Goal: Transaction & Acquisition: Subscribe to service/newsletter

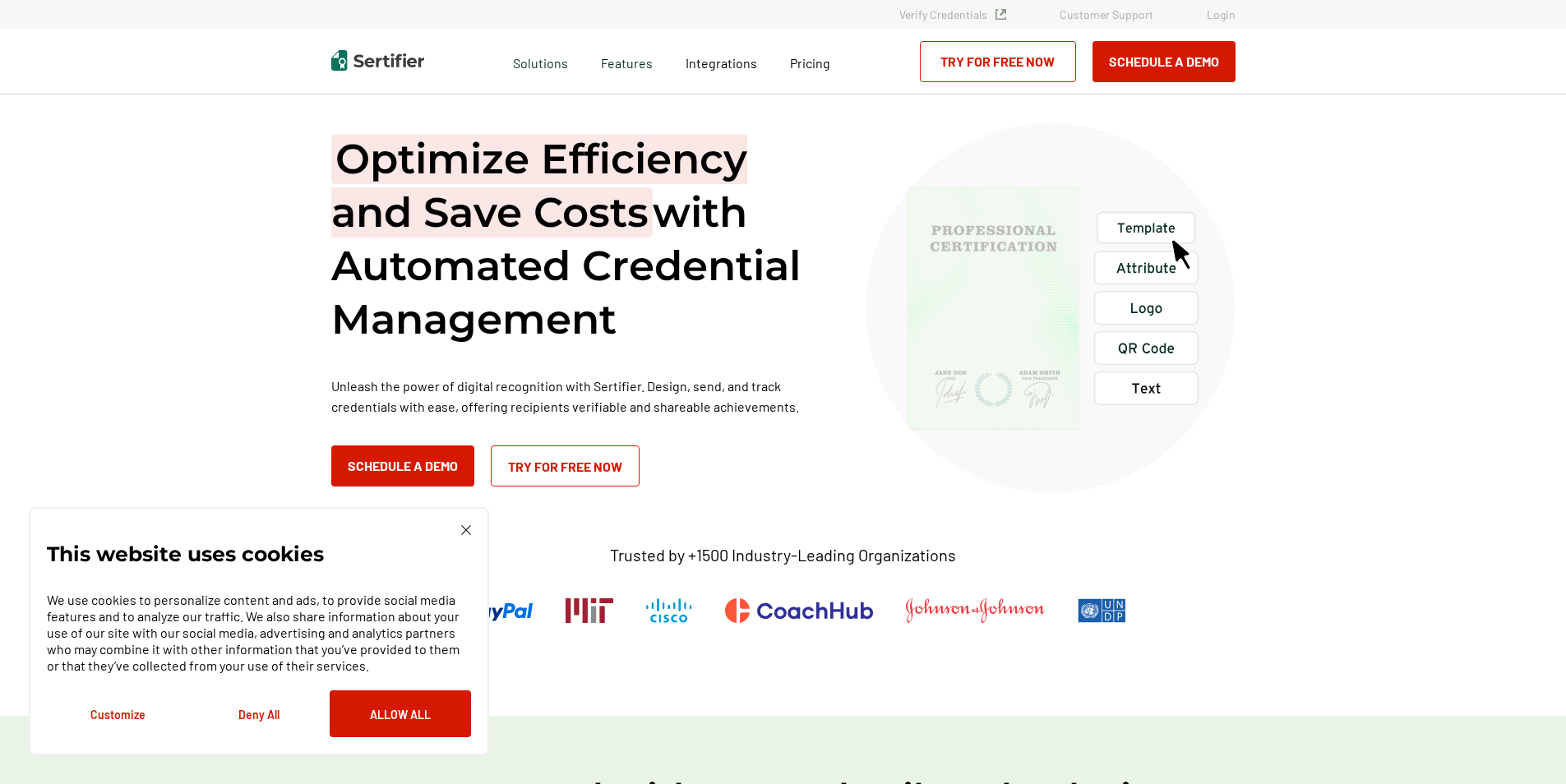
click at [461, 529] on img at bounding box center [466, 529] width 10 height 10
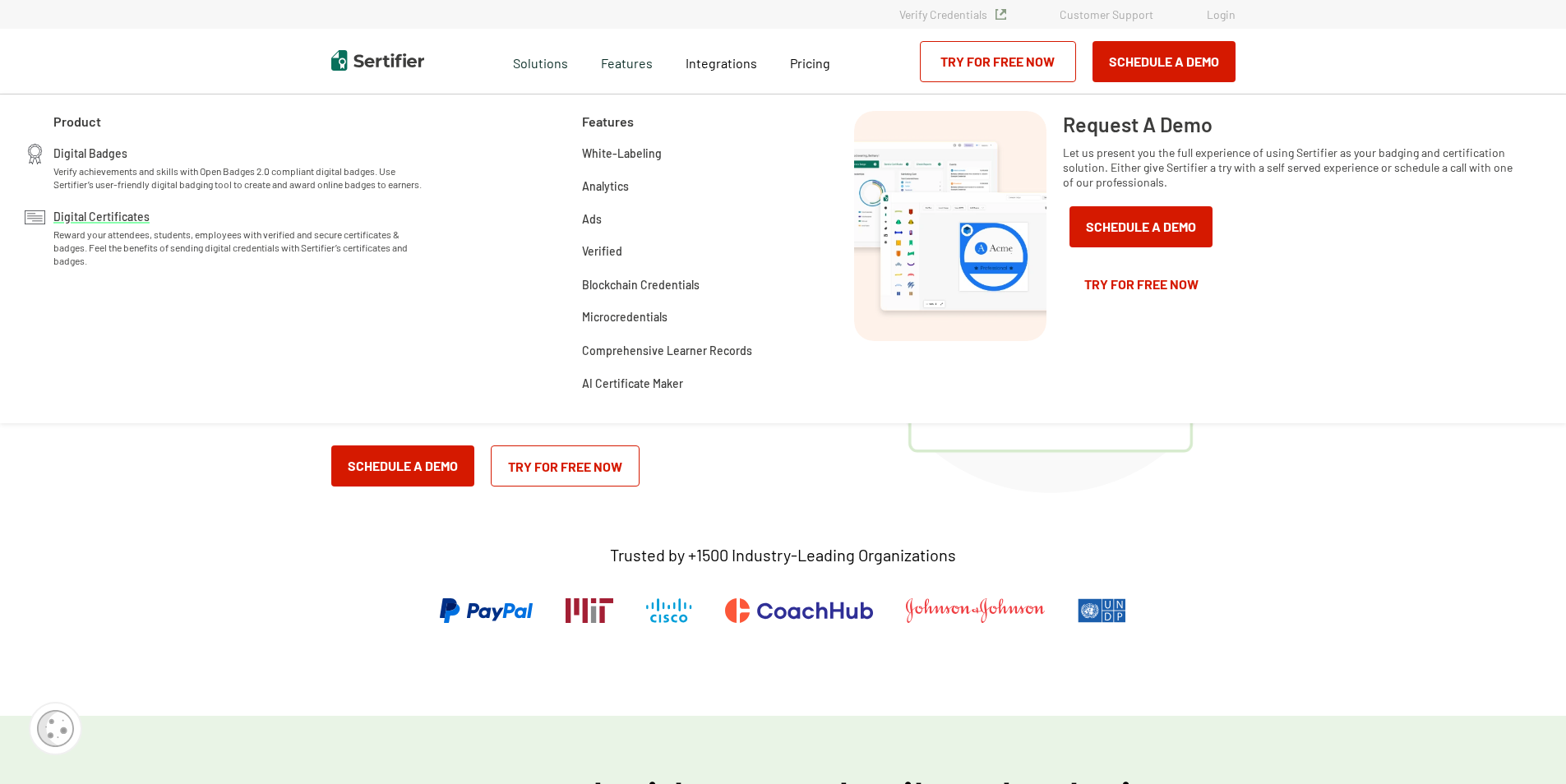
click at [115, 224] on span "Digital Certificates" at bounding box center [101, 215] width 96 height 16
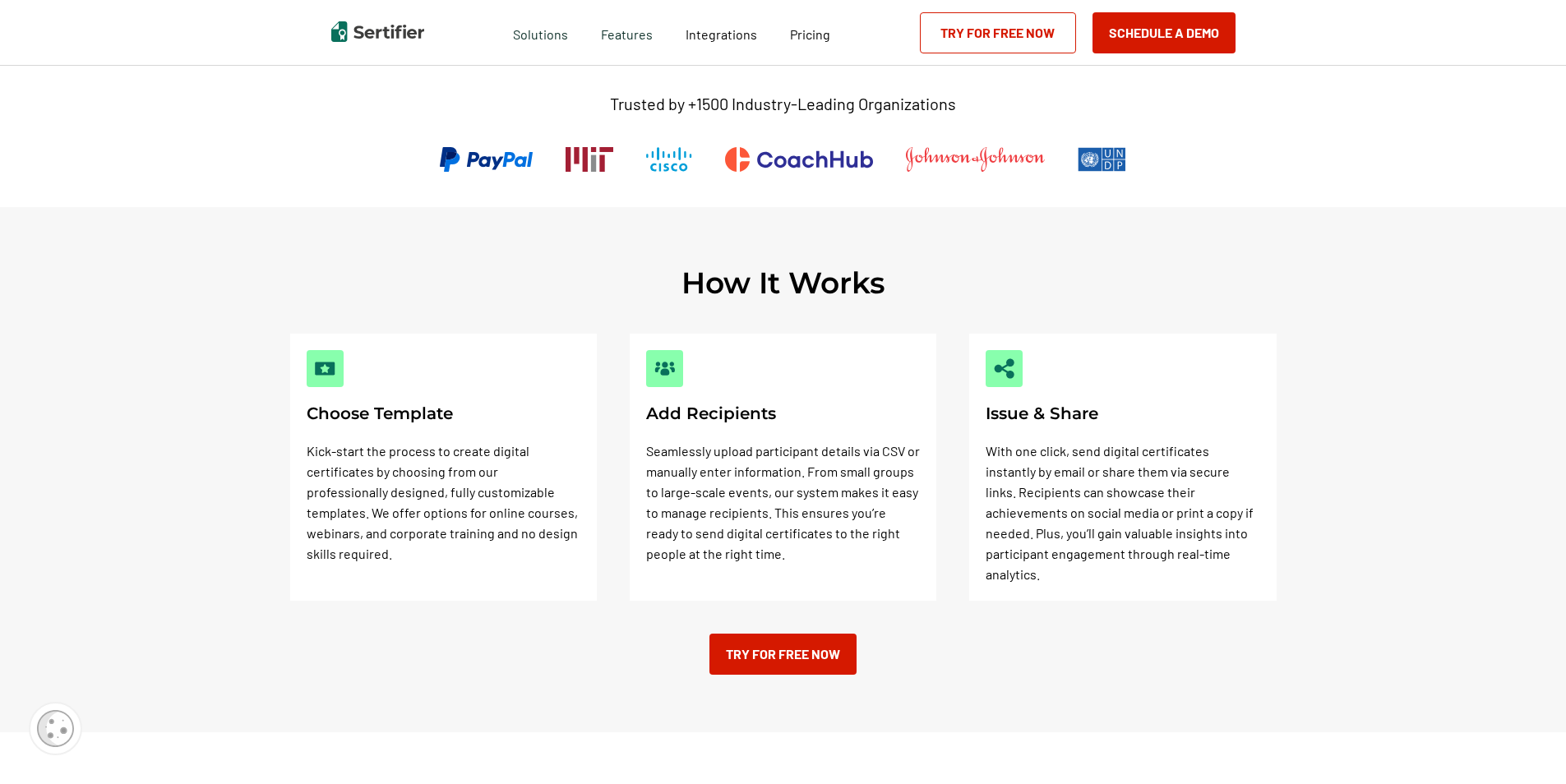
scroll to position [164, 0]
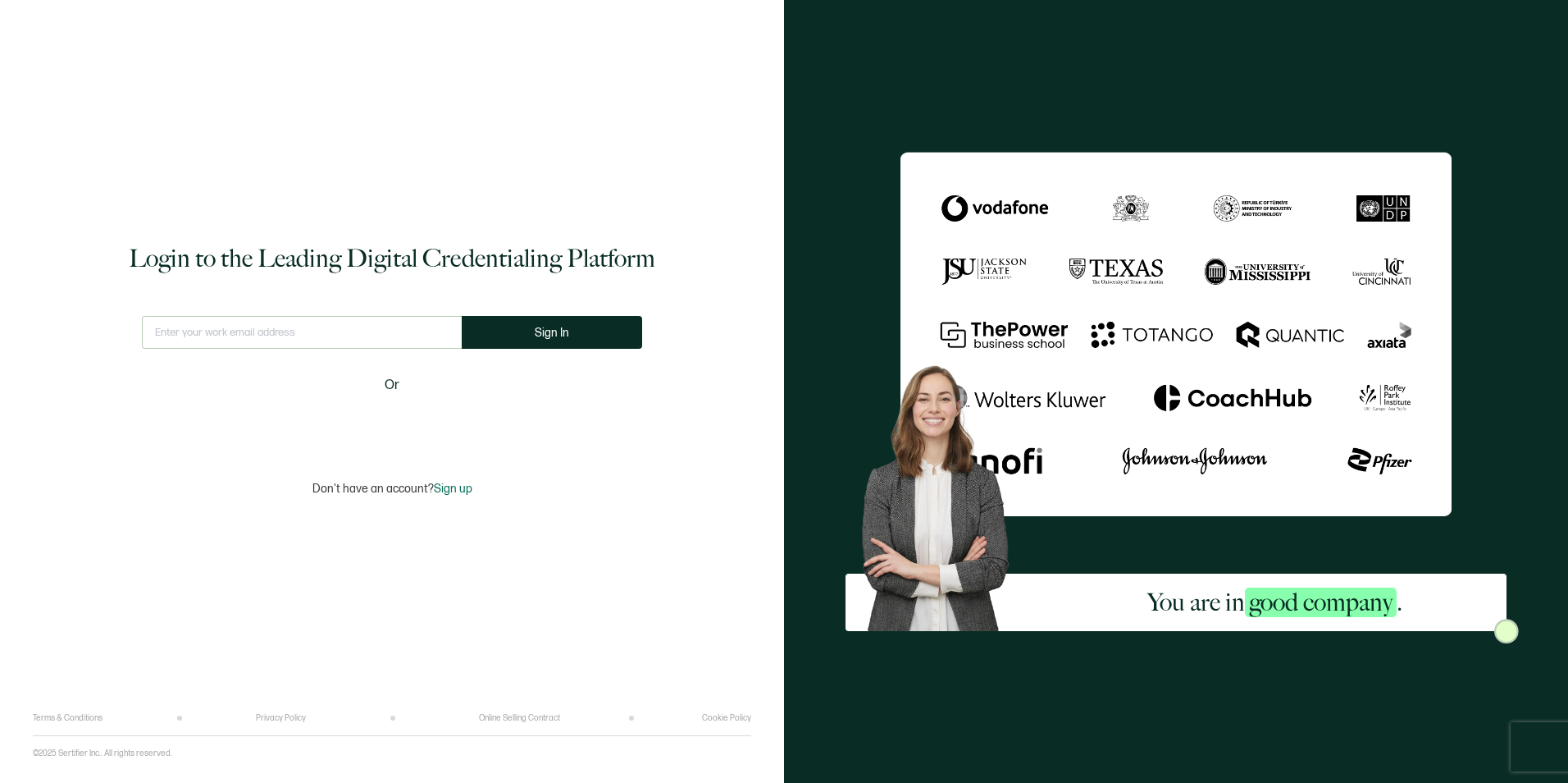
click at [451, 483] on span "Sign up" at bounding box center [453, 488] width 39 height 13
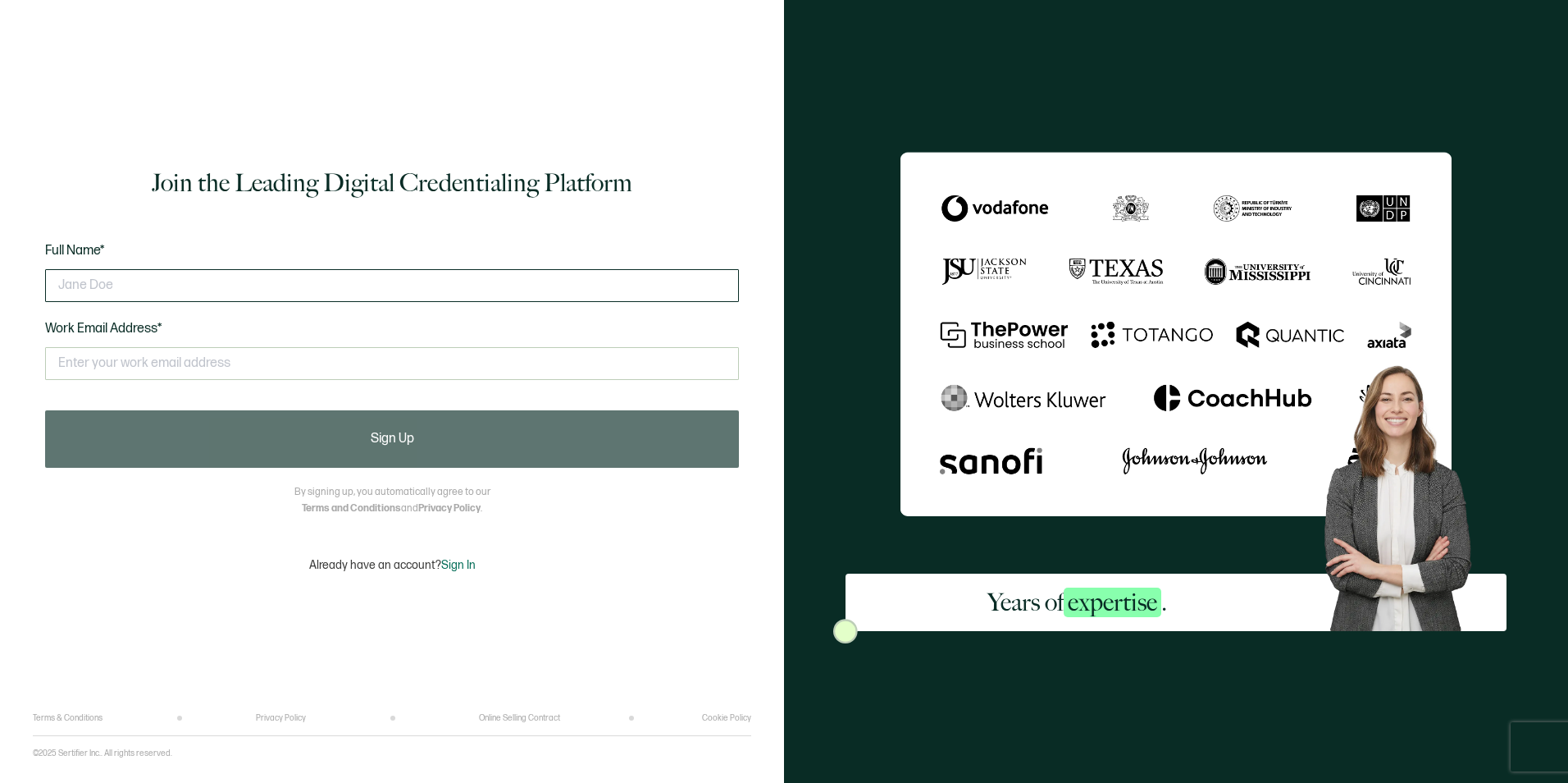
click at [348, 290] on input "text" at bounding box center [392, 285] width 694 height 33
type input "Michelle Hoover"
type input "mhoover@qsource.org"
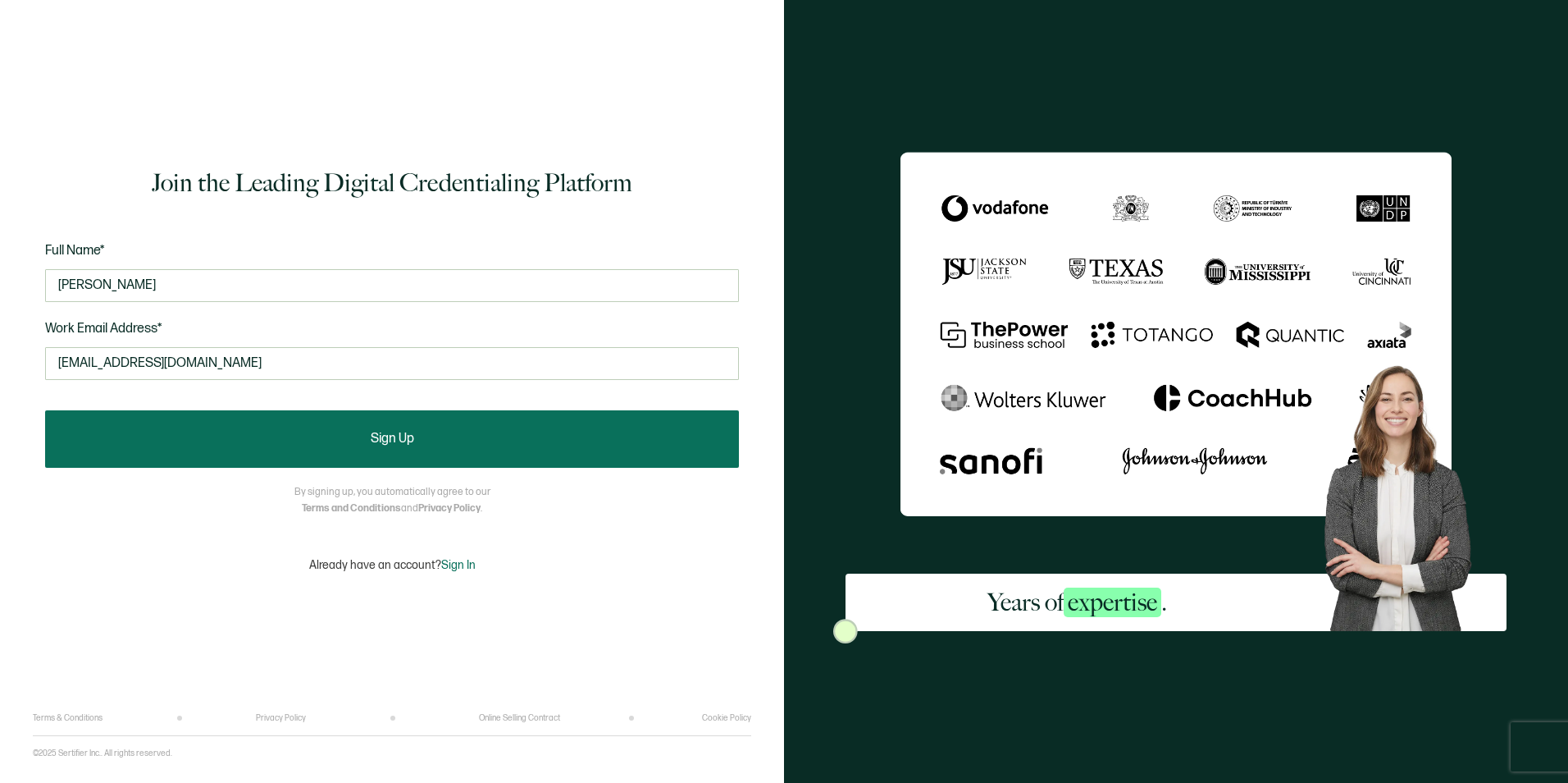
click at [257, 456] on button "Sign Up" at bounding box center [392, 439] width 694 height 58
